Goal: Task Accomplishment & Management: Manage account settings

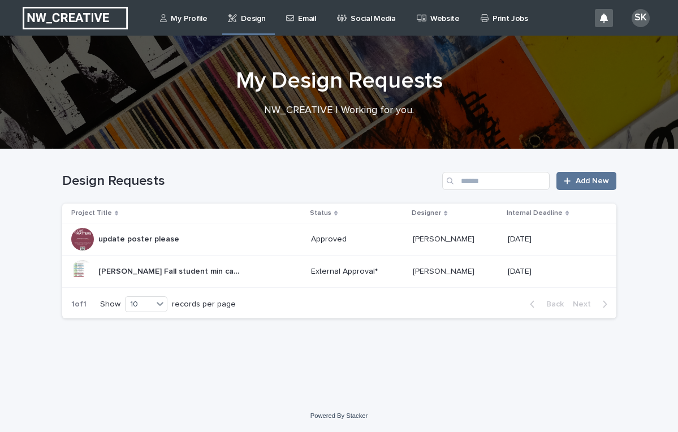
click at [167, 270] on p "[PERSON_NAME] Fall student min calendar" at bounding box center [170, 271] width 144 height 12
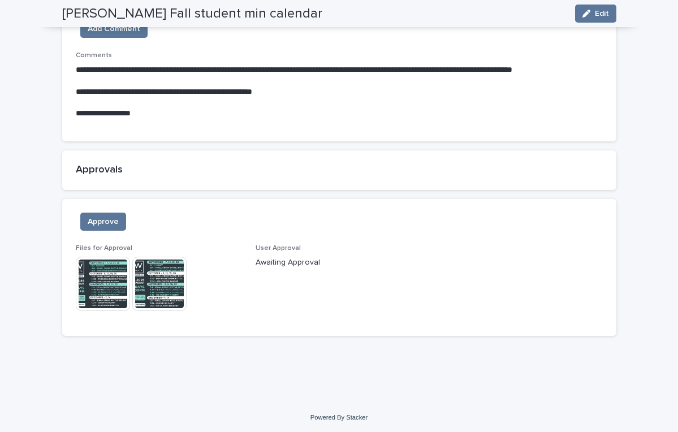
scroll to position [680, 0]
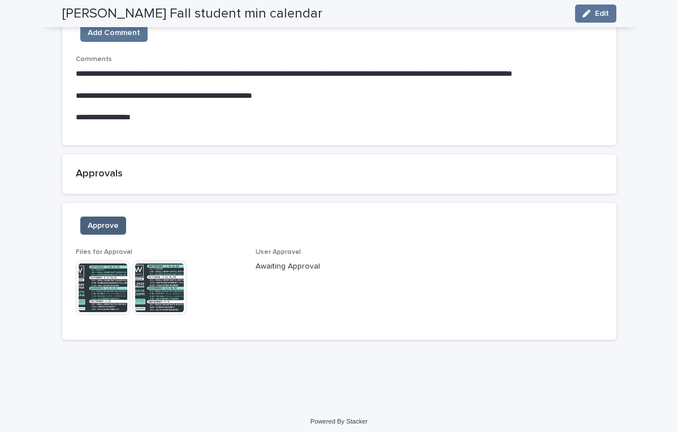
click at [116, 220] on span "Approve" at bounding box center [103, 225] width 31 height 11
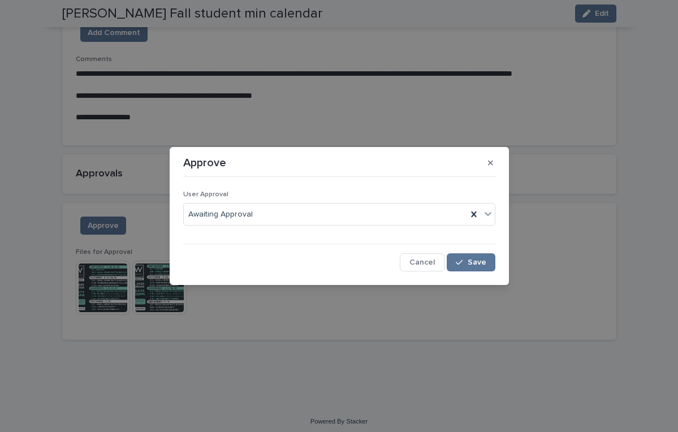
click at [136, 231] on div "Approve User Approval Awaiting Approval Cancel Save" at bounding box center [339, 216] width 678 height 432
click at [100, 274] on div "Approve User Approval Awaiting Approval Cancel Save" at bounding box center [339, 216] width 678 height 432
click at [417, 268] on button "Cancel" at bounding box center [422, 262] width 45 height 18
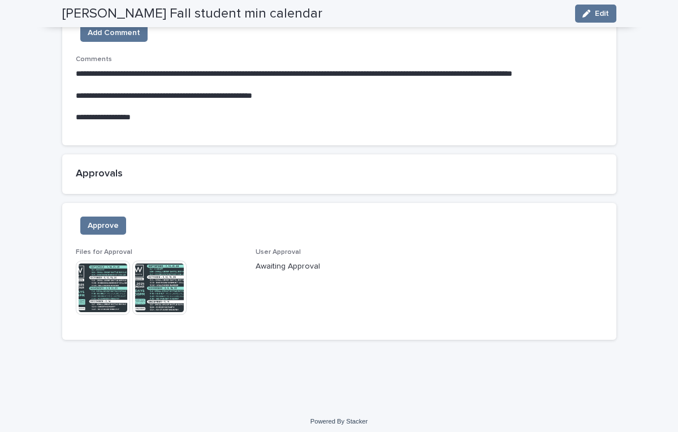
click at [103, 279] on img at bounding box center [103, 288] width 54 height 54
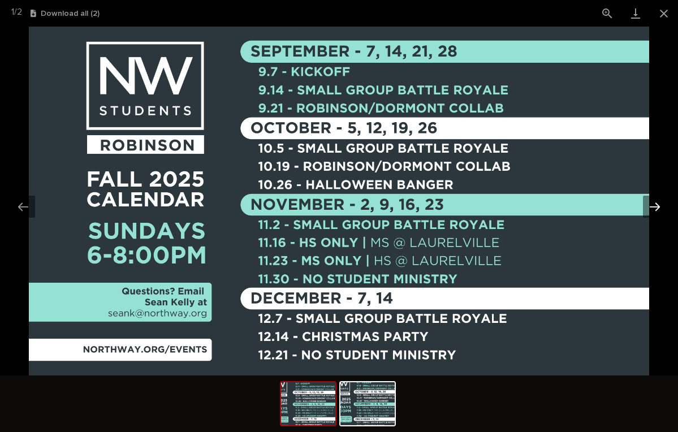
click at [658, 209] on button "Next slide" at bounding box center [655, 207] width 24 height 22
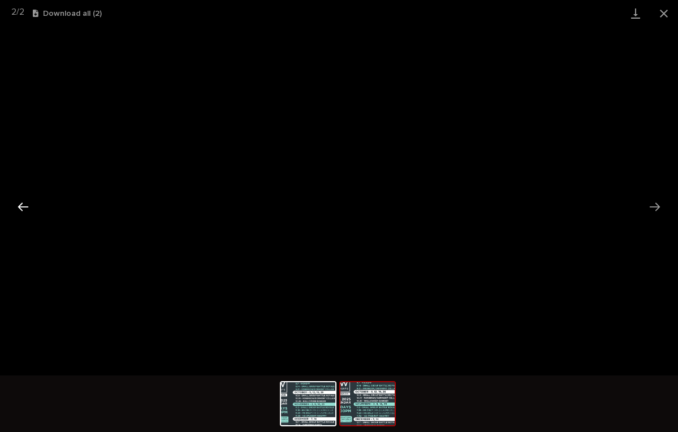
click at [23, 202] on button "Previous slide" at bounding box center [23, 207] width 24 height 22
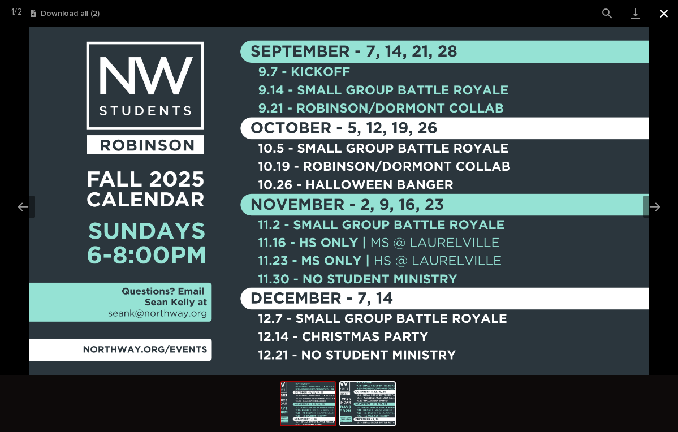
drag, startPoint x: 469, startPoint y: 1, endPoint x: 664, endPoint y: 16, distance: 195.2
click at [664, 16] on button "Close gallery" at bounding box center [664, 13] width 28 height 27
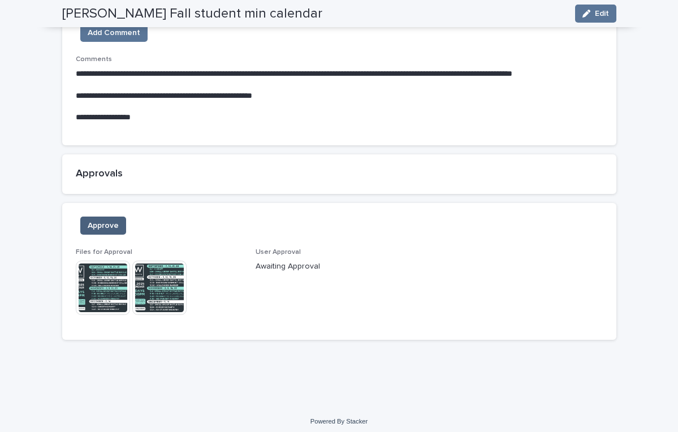
click at [93, 220] on span "Approve" at bounding box center [103, 225] width 31 height 11
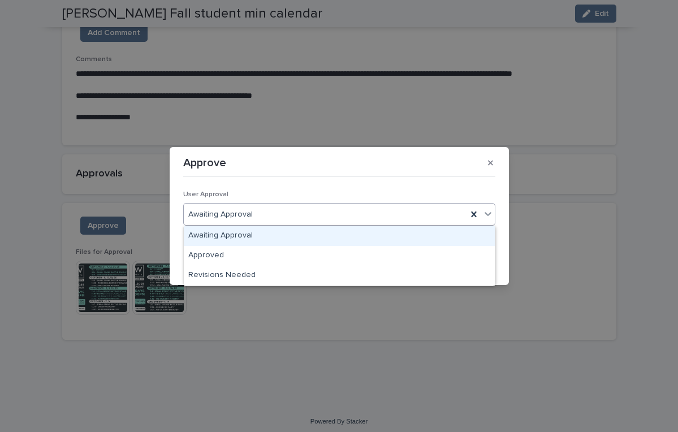
click at [490, 213] on icon at bounding box center [488, 214] width 7 height 4
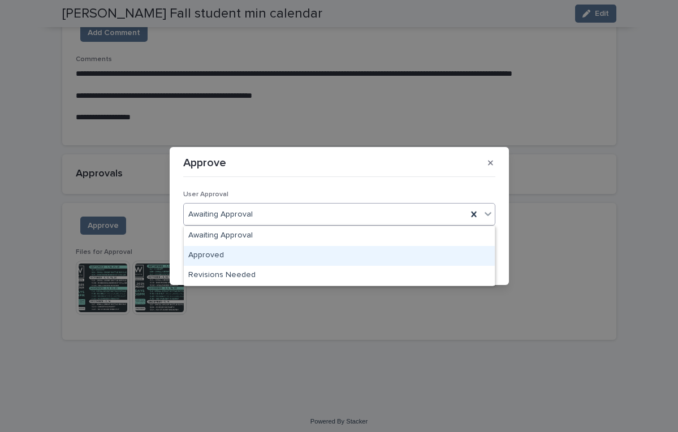
click at [427, 252] on div "Approved" at bounding box center [339, 256] width 311 height 20
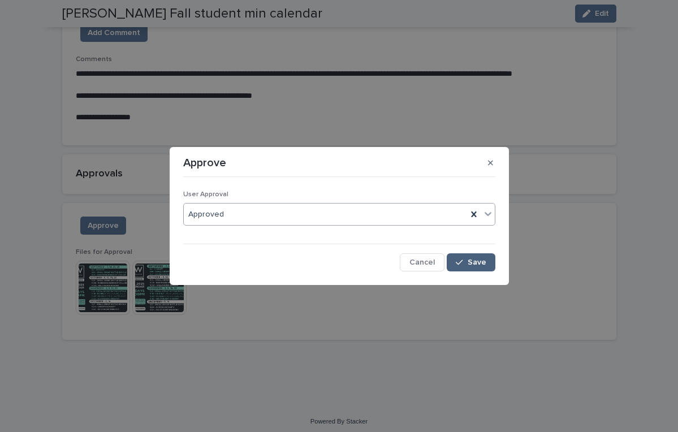
click at [473, 263] on span "Save" at bounding box center [477, 262] width 19 height 8
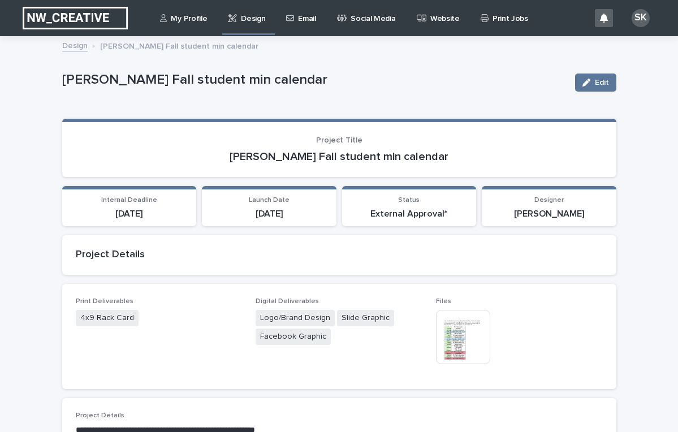
scroll to position [0, 0]
click at [302, 16] on p "Email" at bounding box center [307, 12] width 18 height 24
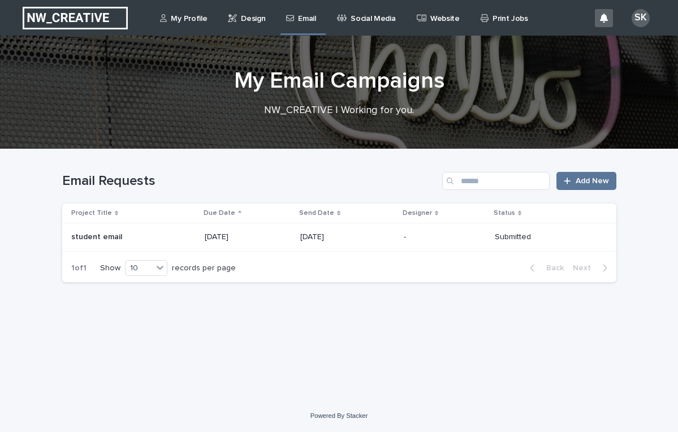
click at [359, 234] on p "[DATE]" at bounding box center [347, 237] width 94 height 10
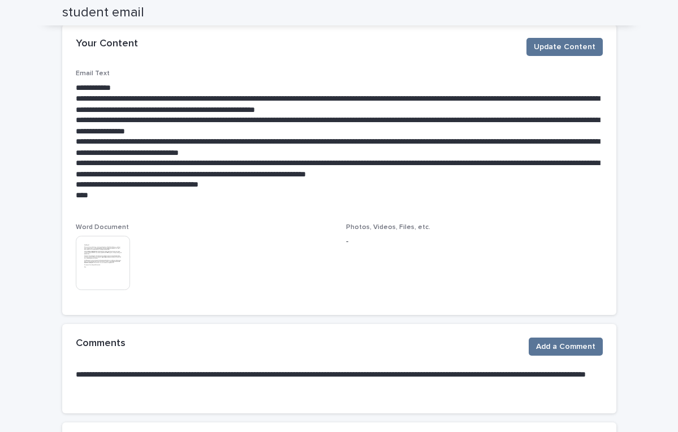
scroll to position [313, 0]
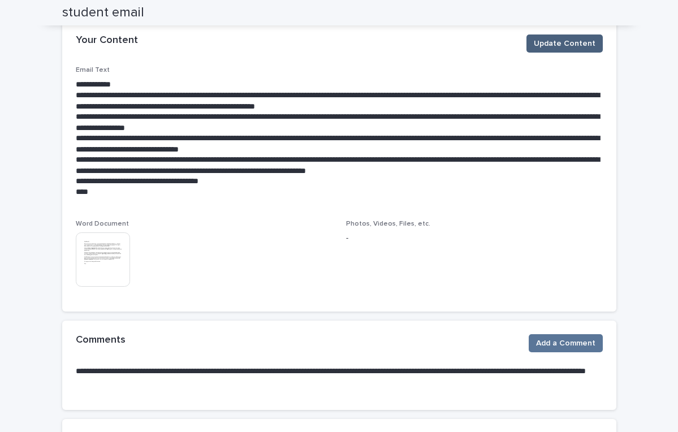
click at [556, 39] on span "Update Content" at bounding box center [565, 43] width 62 height 11
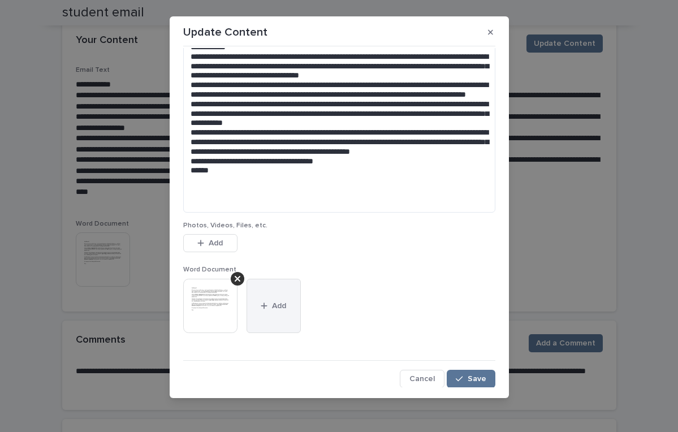
scroll to position [9, 0]
click at [222, 241] on span "Add" at bounding box center [216, 243] width 14 height 8
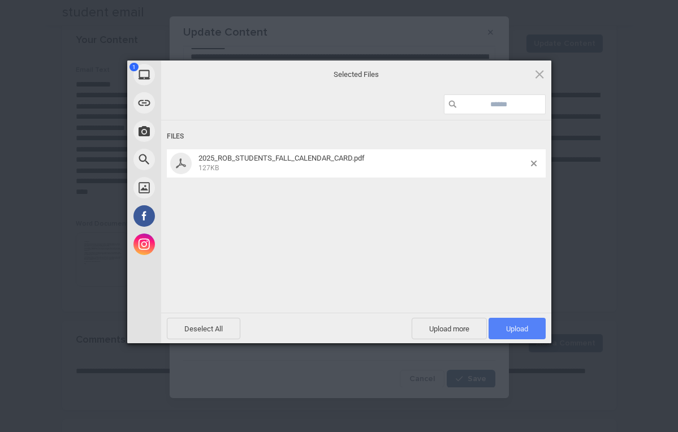
click at [521, 330] on span "Upload 1" at bounding box center [517, 329] width 22 height 8
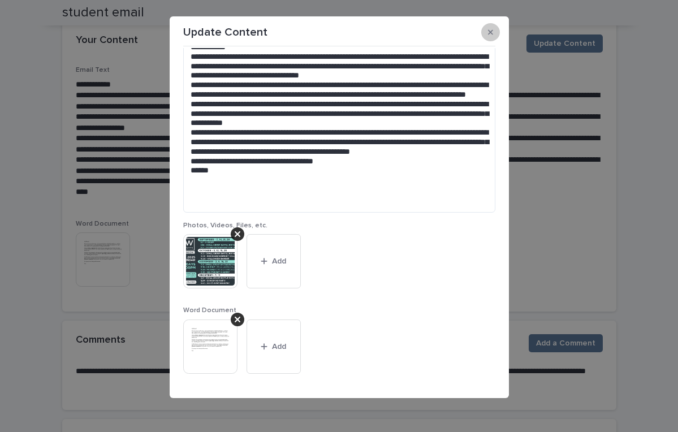
click at [494, 34] on button "button" at bounding box center [490, 32] width 19 height 18
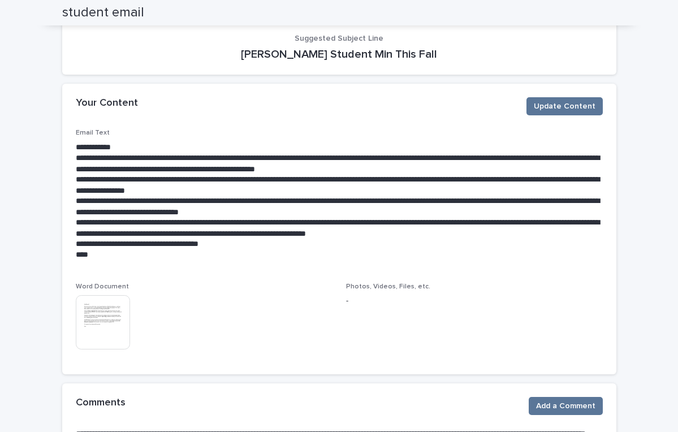
scroll to position [252, 0]
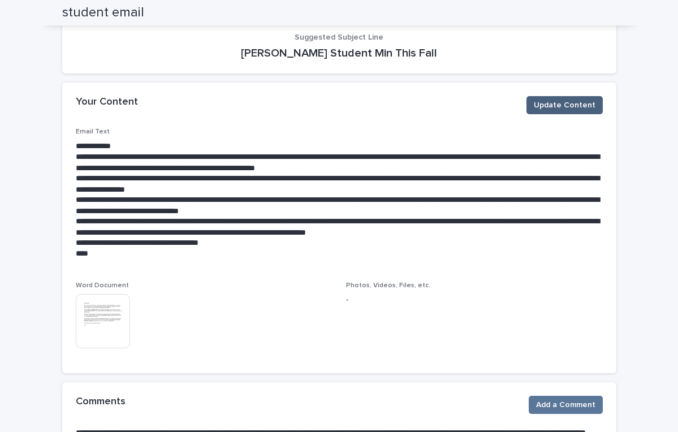
click at [547, 100] on span "Update Content" at bounding box center [565, 105] width 62 height 11
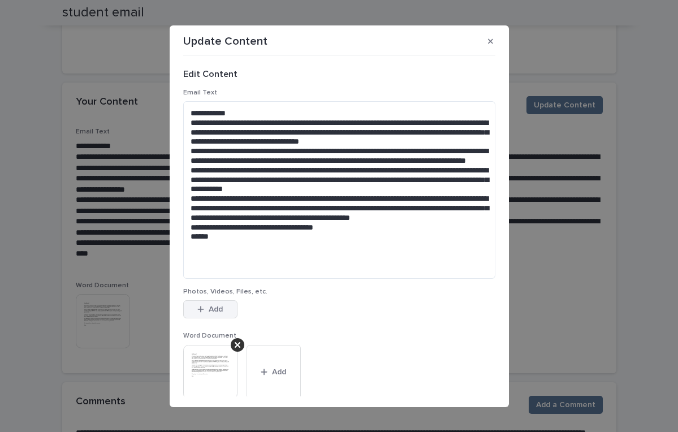
click at [209, 314] on button "Add" at bounding box center [210, 309] width 54 height 18
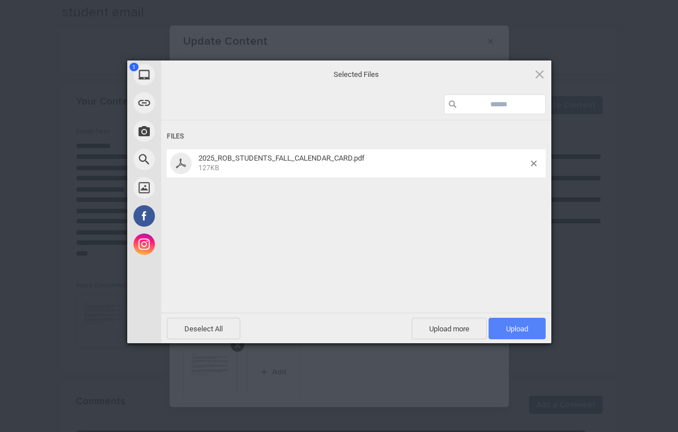
click at [504, 326] on span "Upload 1" at bounding box center [517, 328] width 57 height 21
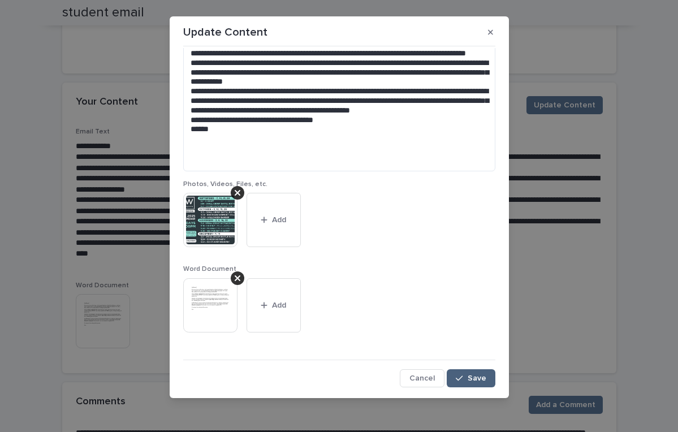
scroll to position [98, 0]
click at [466, 373] on button "Save" at bounding box center [471, 379] width 48 height 18
